Goal: Register for event/course

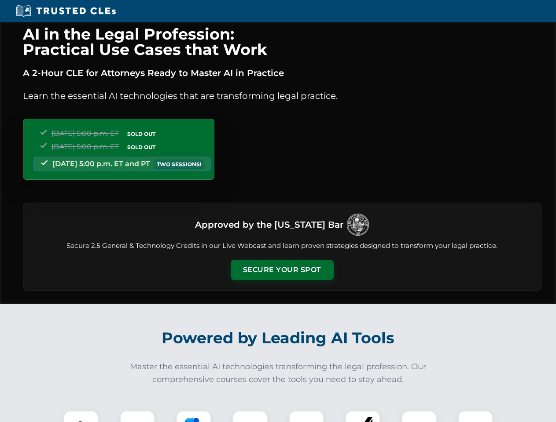
click at [282, 270] on button "Secure Your Spot" at bounding box center [282, 270] width 103 height 20
click at [81, 417] on img at bounding box center [81, 429] width 26 height 26
click at [137, 417] on div at bounding box center [137, 428] width 35 height 35
